Goal: Transaction & Acquisition: Purchase product/service

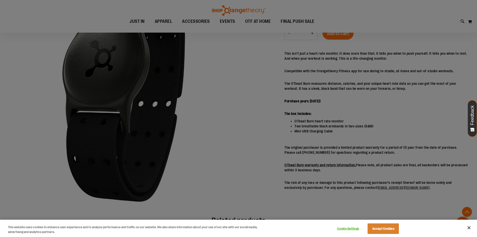
scroll to position [100, 0]
click at [383, 227] on button "Accept Cookies" at bounding box center [383, 228] width 31 height 11
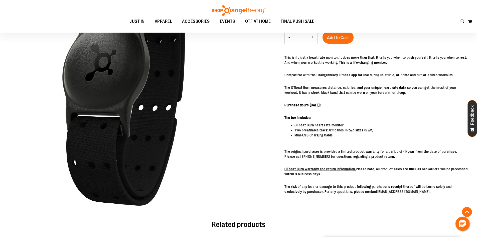
scroll to position [84, 0]
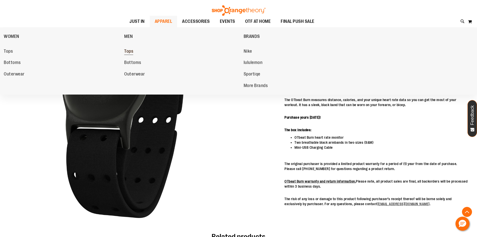
click at [130, 52] on span "Tops" at bounding box center [128, 52] width 9 height 6
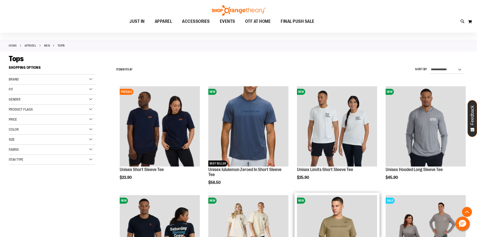
scroll to position [175, 0]
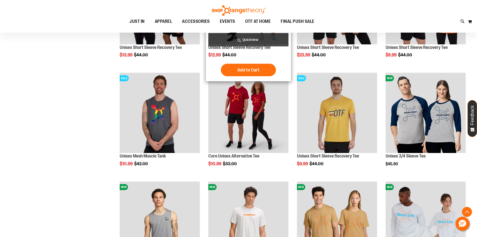
scroll to position [376, 0]
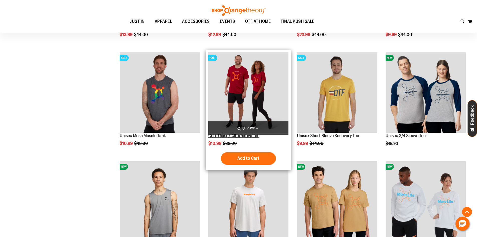
click at [248, 135] on link "Core Unisex Alternative Tee" at bounding box center [233, 135] width 51 height 5
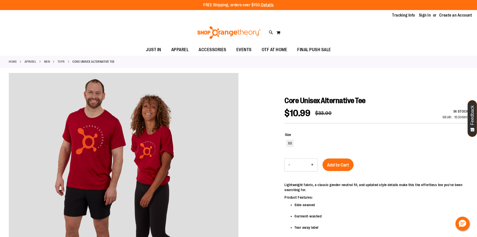
click at [47, 61] on link "MEN" at bounding box center [47, 61] width 6 height 5
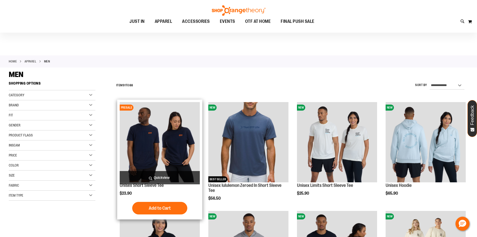
scroll to position [150, 0]
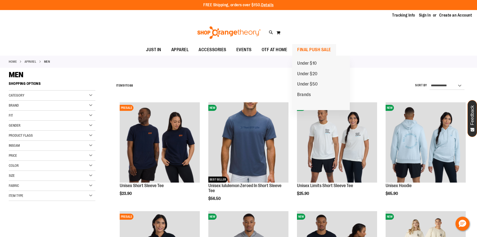
click at [318, 46] on span "FINAL PUSH SALE" at bounding box center [314, 49] width 34 height 11
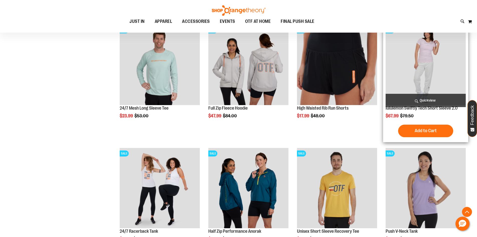
scroll to position [225, 0]
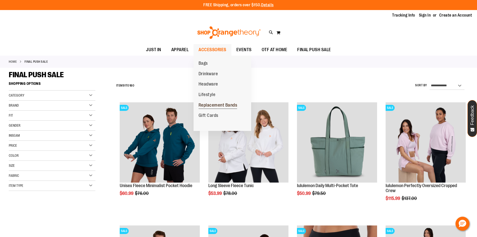
click at [218, 106] on span "Replacement Bands" at bounding box center [218, 105] width 39 height 6
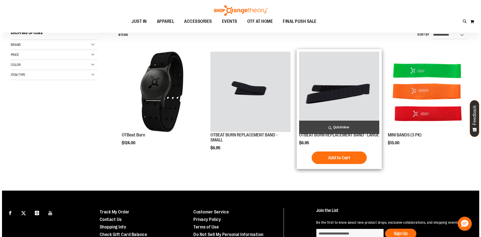
scroll to position [48, 0]
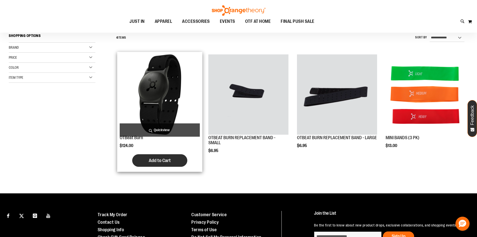
click at [168, 164] on button "Add to Cart" at bounding box center [159, 160] width 55 height 13
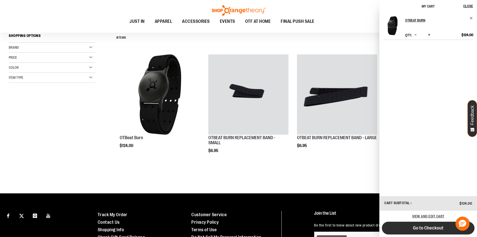
click at [428, 229] on span "Go to Checkout" at bounding box center [428, 228] width 31 height 6
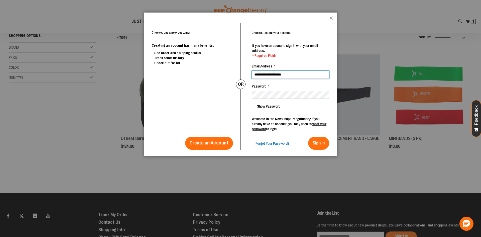
type input "**********"
click at [308, 137] on button "Sign In" at bounding box center [318, 143] width 21 height 13
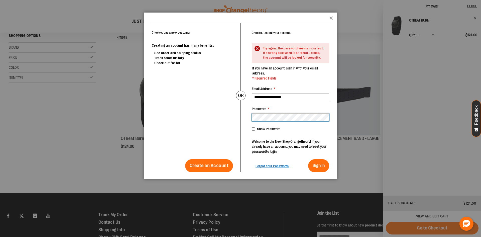
click at [206, 124] on div "Checkout as a new customer Creating an account has many benefits: See order and…" at bounding box center [240, 97] width 177 height 149
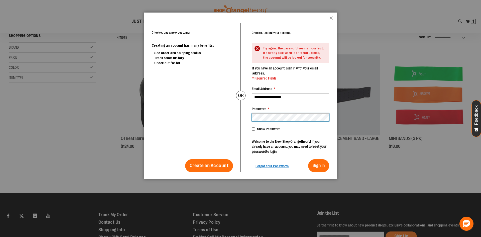
click at [228, 119] on div "Checkout as a new customer Creating an account has many benefits: See order and…" at bounding box center [240, 97] width 177 height 149
click at [308, 159] on button "Sign In" at bounding box center [318, 165] width 21 height 13
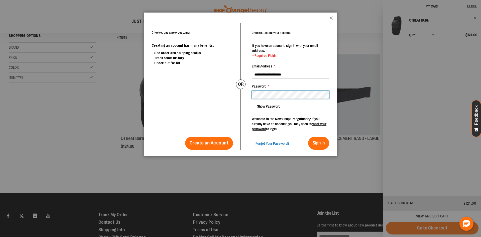
click at [235, 96] on div "**********" at bounding box center [240, 86] width 177 height 127
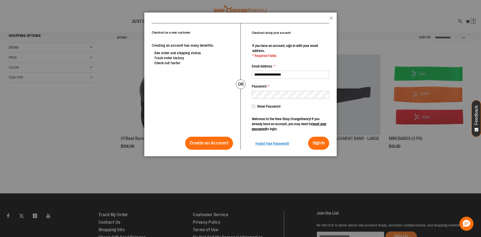
click at [213, 5] on link at bounding box center [240, 10] width 55 height 11
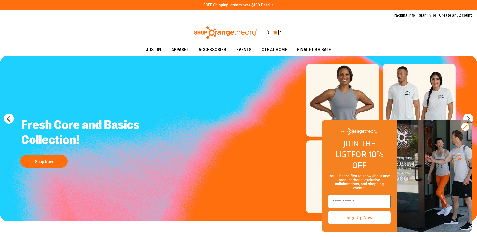
click at [275, 32] on button "My Cart 1 1 items" at bounding box center [278, 33] width 11 height 8
